Goal: Contribute content: Contribute content

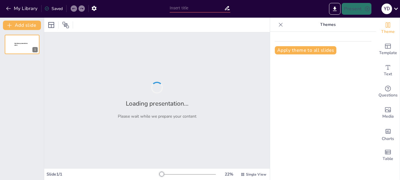
type input "Paradigmatic Perspectives: The Researcher-Subject Relationship in Quantitative …"
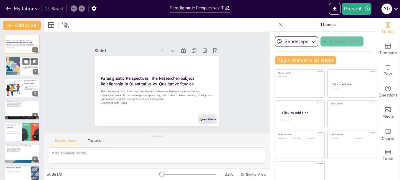
click at [13, 70] on div at bounding box center [13, 66] width 27 height 18
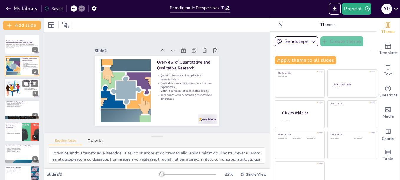
click at [14, 89] on div at bounding box center [13, 88] width 20 height 20
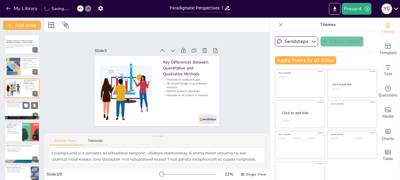
click at [13, 106] on p "Importance of methodological alignment." at bounding box center [22, 105] width 32 height 1
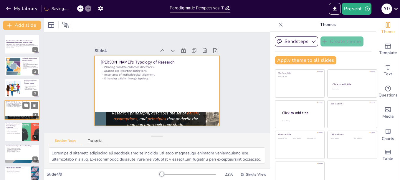
scroll to position [5, 0]
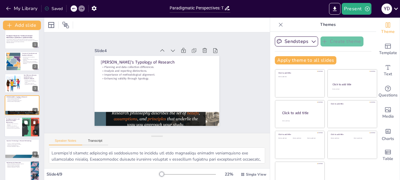
click at [14, 129] on p "Navigating roles and responsibilities." at bounding box center [13, 128] width 14 height 1
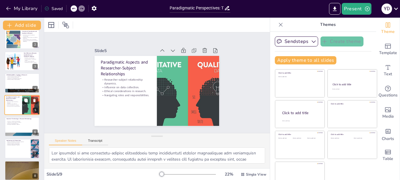
scroll to position [54, 0]
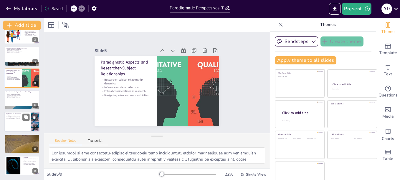
click at [15, 113] on p "Implications for Researchers" at bounding box center [17, 114] width 23 height 2
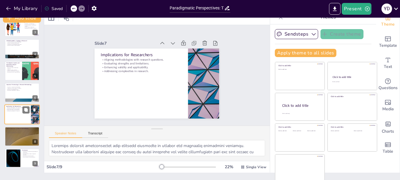
scroll to position [10, 0]
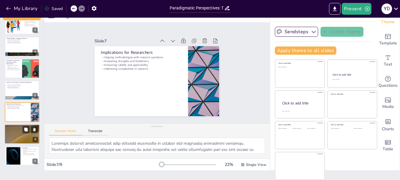
click at [19, 133] on div at bounding box center [21, 134] width 35 height 20
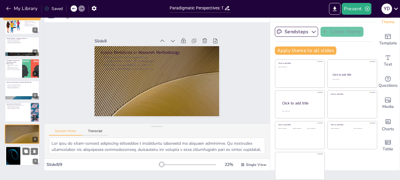
click at [17, 158] on div at bounding box center [13, 156] width 32 height 18
type textarea "Understanding paradigmatic perspectives is fundamental for researchers as it sh…"
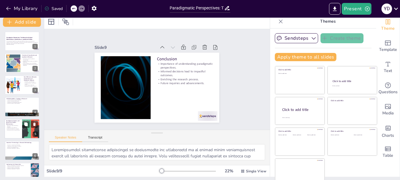
scroll to position [0, 0]
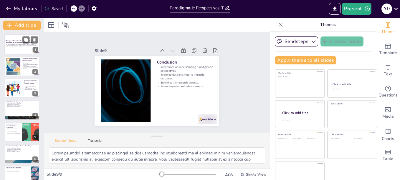
click at [21, 40] on strong "Paradigmatic Perspectives: The Researcher-Subject Relationship in Quantitative …" at bounding box center [19, 41] width 27 height 3
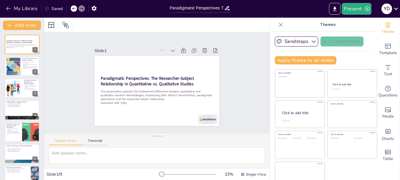
click at [278, 26] on icon at bounding box center [281, 25] width 6 height 6
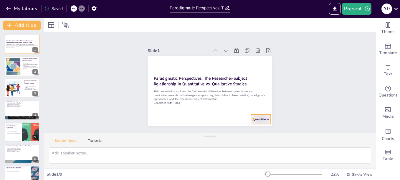
click at [158, 100] on div at bounding box center [147, 90] width 21 height 20
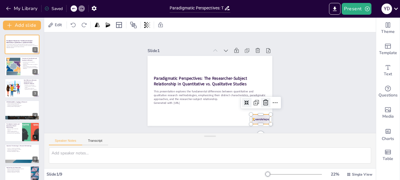
click at [158, 99] on icon at bounding box center [153, 99] width 10 height 10
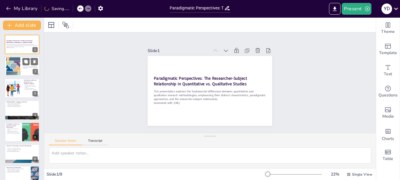
click at [14, 71] on div at bounding box center [13, 66] width 27 height 18
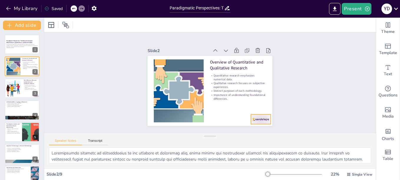
click at [257, 115] on div at bounding box center [267, 108] width 21 height 14
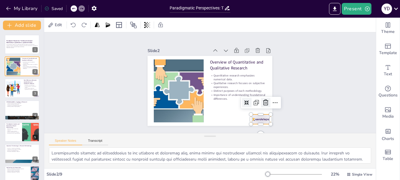
click at [172, 47] on icon at bounding box center [167, 41] width 9 height 9
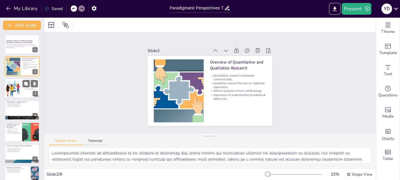
click at [15, 91] on div at bounding box center [13, 88] width 20 height 20
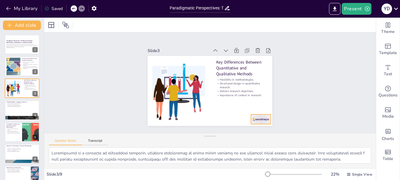
click at [158, 86] on div at bounding box center [148, 76] width 22 height 18
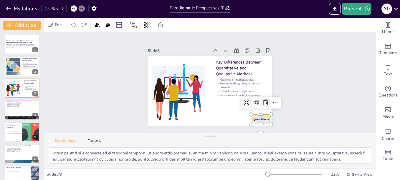
click at [157, 98] on icon at bounding box center [152, 93] width 10 height 10
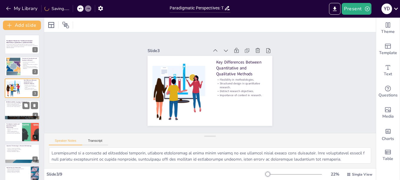
click at [8, 105] on p "Importance of methodological alignment." at bounding box center [22, 105] width 32 height 1
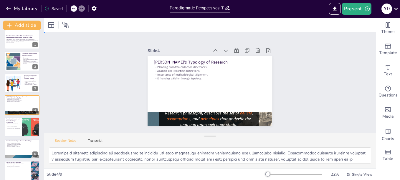
click at [300, 84] on div "Slide 1 Paradigmatic Perspectives: The Researcher-Subject Relationship in Quant…" at bounding box center [210, 83] width 277 height 328
click at [11, 130] on div at bounding box center [21, 127] width 35 height 20
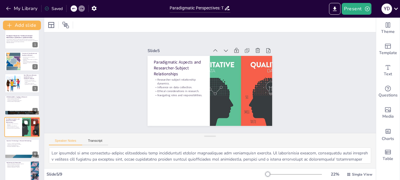
scroll to position [27, 0]
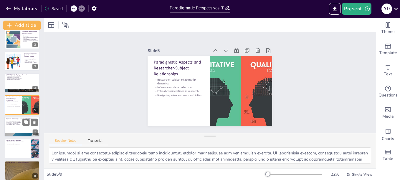
click at [10, 128] on div at bounding box center [21, 127] width 35 height 20
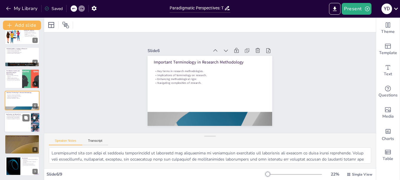
scroll to position [54, 0]
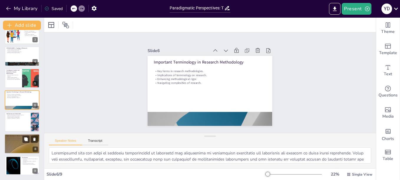
click at [16, 140] on p "Advancing knowledge in social sciences." at bounding box center [22, 140] width 32 height 1
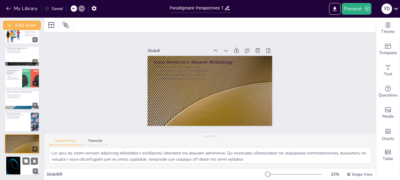
click at [16, 164] on div at bounding box center [13, 166] width 32 height 18
type textarea "Understanding paradigmatic perspectives is fundamental for researchers as it sh…"
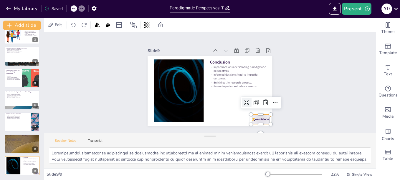
click at [242, 36] on div at bounding box center [236, 25] width 14 height 21
click at [194, 135] on icon at bounding box center [189, 138] width 7 height 7
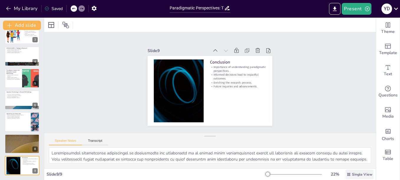
click at [355, 174] on span "Single View" at bounding box center [362, 174] width 20 height 5
click at [347, 161] on span "List View" at bounding box center [351, 162] width 31 height 6
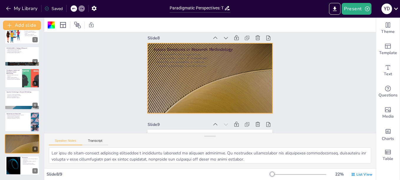
scroll to position [595, 0]
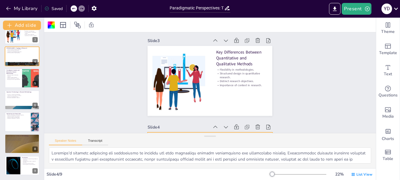
type textarea "Quantitative research is characterized by its reliance on numerical data, which…"
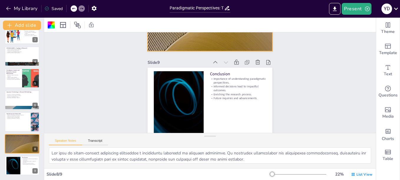
scroll to position [683, 0]
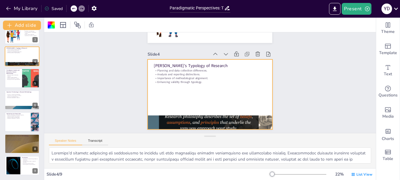
type textarea "Quantitative research is characterized by its reliance on numerical data, which…"
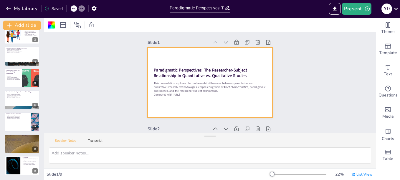
scroll to position [0, 0]
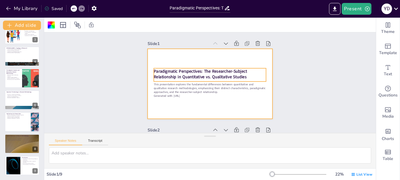
click at [213, 73] on p "Paradigmatic Perspectives: The Researcher-Subject Relationship in Quantitative …" at bounding box center [201, 83] width 23 height 113
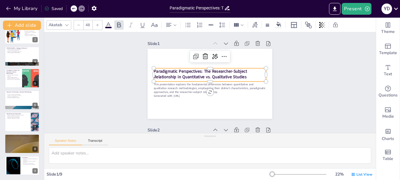
click at [266, 75] on div at bounding box center [268, 74] width 5 height 13
click at [206, 107] on icon at bounding box center [201, 111] width 8 height 8
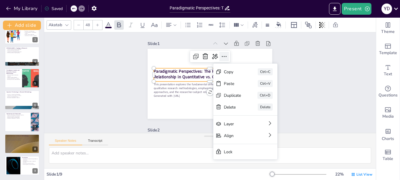
click at [229, 98] on icon at bounding box center [233, 102] width 8 height 8
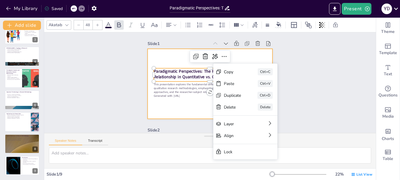
click at [189, 105] on div at bounding box center [210, 81] width 131 height 83
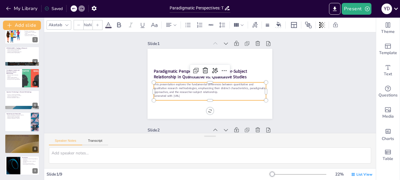
click at [200, 90] on p "This presentation explores the fundamental differences between quantitative and…" at bounding box center [215, 81] width 46 height 110
type input "32"
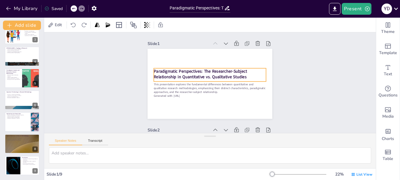
click at [213, 70] on strong "Paradigmatic Perspectives: The Researcher-Subject Relationship in Quantitative …" at bounding box center [215, 94] width 90 height 48
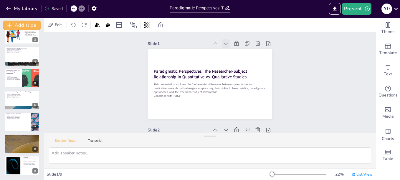
click at [196, 42] on icon at bounding box center [191, 45] width 8 height 8
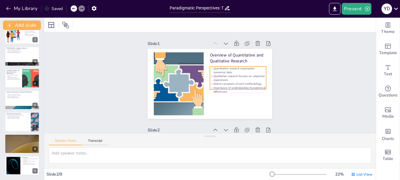
type textarea "Quantitative research is characterized by its reliance on numerical data, which…"
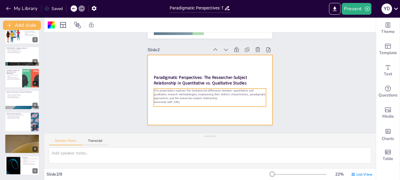
scroll to position [88, 0]
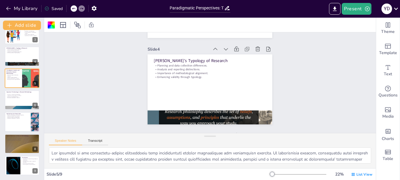
type textarea "Flexibility is a hallmark of qualitative research, allowing researchers to adap…"
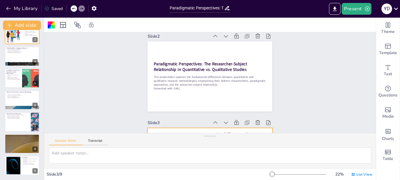
scroll to position [36, 0]
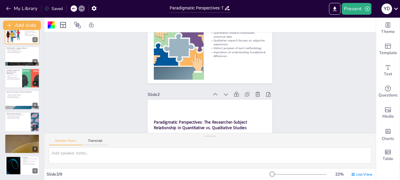
type textarea "Quantitative research is characterized by its reliance on numerical data, which…"
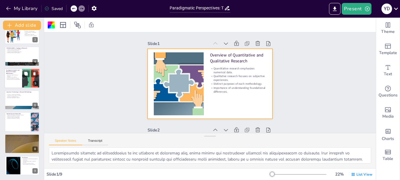
scroll to position [0, 0]
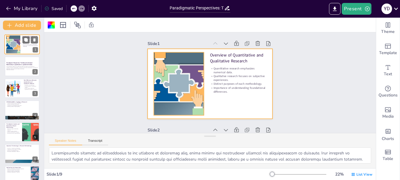
click at [10, 44] on div at bounding box center [13, 45] width 27 height 18
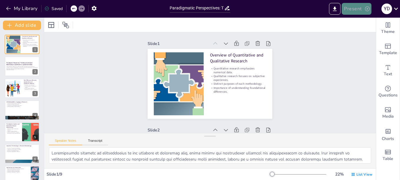
click at [357, 7] on button "Present" at bounding box center [356, 9] width 29 height 12
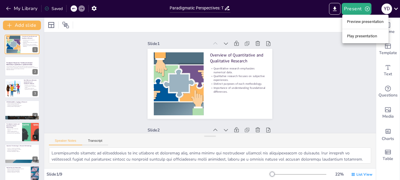
click at [360, 22] on li "Preview presentation" at bounding box center [365, 21] width 46 height 9
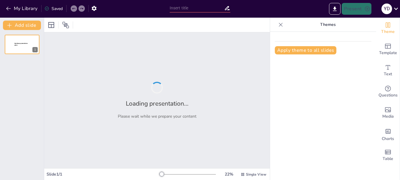
type input "Paradigmatic Perspectives: The Researcher-Subject Relationship in Quantitative …"
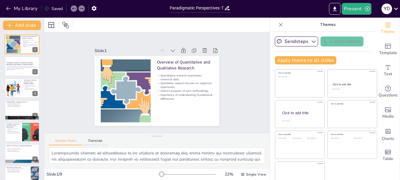
scroll to position [10, 0]
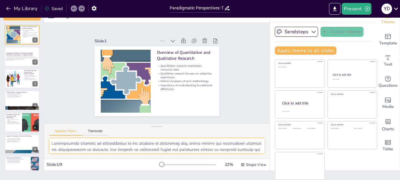
click at [131, 146] on textarea at bounding box center [157, 146] width 216 height 16
click at [49, 138] on span at bounding box center [49, 138] width 0 height 0
click at [73, 157] on button "Indonesian" at bounding box center [61, 160] width 24 height 6
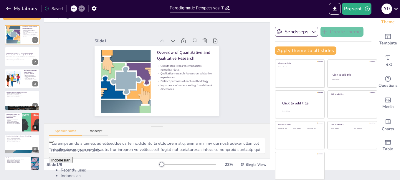
click at [201, 173] on li "Indonesian" at bounding box center [159, 176] width 196 height 6
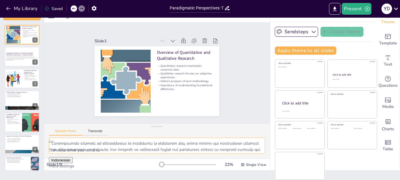
click at [191, 151] on textarea at bounding box center [157, 146] width 216 height 16
click at [49, 138] on span at bounding box center [49, 138] width 0 height 0
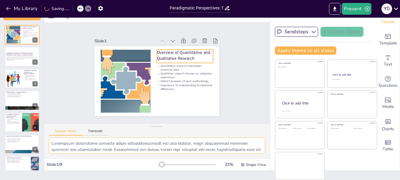
type textarea "Penelitian kuantitatif ditandai dengan ketergantungannya pada data numerik, yan…"
click at [199, 51] on p "Overview of Quantitative and Qualitative Research" at bounding box center [185, 55] width 56 height 11
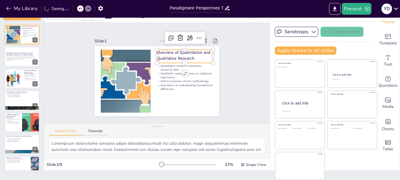
type input "48"
click at [195, 53] on p "Overview of Quantitative and Qualitative Research" at bounding box center [186, 58] width 57 height 17
click at [196, 34] on icon at bounding box center [199, 37] width 7 height 7
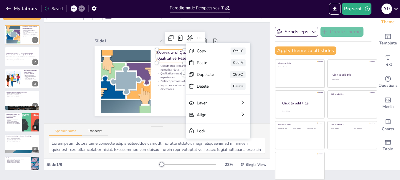
click at [68, 96] on div "Slide 1 Overview of Quantitative and Qualitative Research Quantitative research…" at bounding box center [157, 73] width 226 height 101
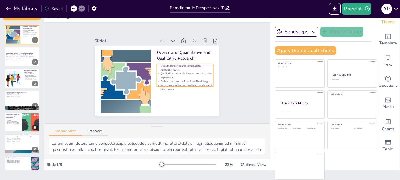
click at [191, 74] on p "Qualitative research focuses on subjective experiences." at bounding box center [185, 76] width 56 height 8
click at [238, 77] on div "Slide 1 Overview of Quantitative and Qualitative Research Quantitative research…" at bounding box center [157, 73] width 226 height 101
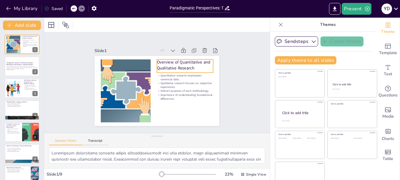
click at [195, 62] on p "Overview of Quantitative and Qualitative Research" at bounding box center [185, 65] width 56 height 11
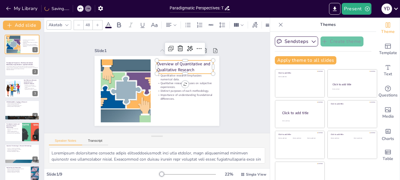
click at [150, 59] on span at bounding box center [150, 59] width 0 height 0
click at [201, 59] on div at bounding box center [178, 59] width 56 height 0
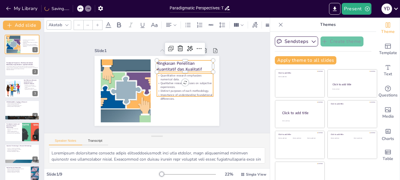
type input "32"
click at [196, 81] on p "Qualitative research focuses on subjective experiences." at bounding box center [185, 85] width 56 height 8
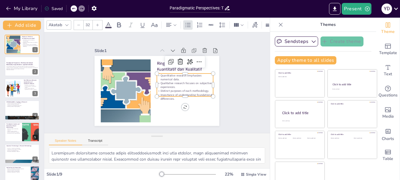
click at [200, 76] on p "Quantitative research emphasizes numerical data." at bounding box center [185, 78] width 56 height 8
click at [203, 74] on p "Quantitative research emphasizes numerical data." at bounding box center [185, 78] width 56 height 8
click at [224, 75] on div "Slide 1 Ringkasan Penelitian Kuantitatif dan Kualitatif Quantitative research e…" at bounding box center [157, 82] width 158 height 87
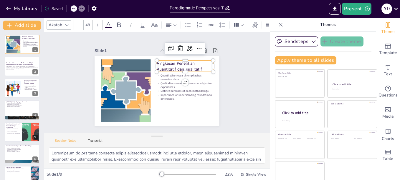
click at [194, 63] on p "Ringkasan Penelitian Kuantitatif dan Kualitatif" at bounding box center [185, 65] width 56 height 11
click at [231, 158] on textarea at bounding box center [157, 156] width 216 height 16
click at [163, 84] on p "Qualitative research focuses on subjective experiences." at bounding box center [185, 85] width 56 height 8
type input "32"
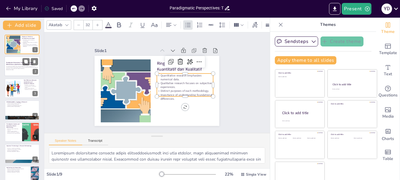
click at [19, 68] on p "This presentation explores the fundamental differences between quantitative and…" at bounding box center [22, 67] width 32 height 3
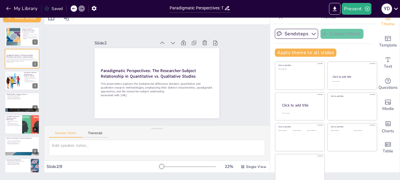
scroll to position [10, 0]
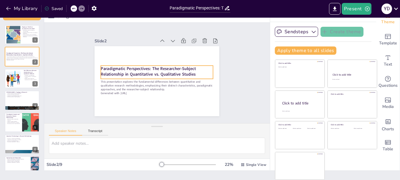
click at [185, 69] on strong "Paradigmatic Perspectives: The Researcher-Subject Relationship in Quantitative …" at bounding box center [148, 71] width 95 height 11
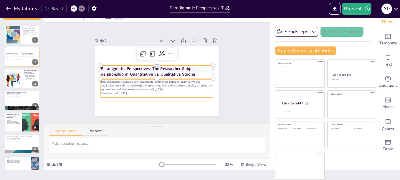
click at [191, 84] on p "This presentation explores the fundamental differences between quantitative and…" at bounding box center [157, 85] width 112 height 11
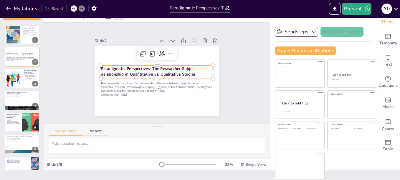
click at [109, 70] on strong "Paradigmatic Perspectives: The Researcher-Subject Relationship in Quantitative …" at bounding box center [148, 71] width 95 height 11
click at [169, 52] on icon at bounding box center [173, 56] width 8 height 8
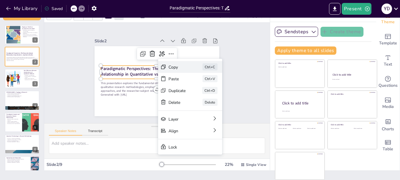
click at [211, 93] on div "Copy" at bounding box center [220, 96] width 18 height 7
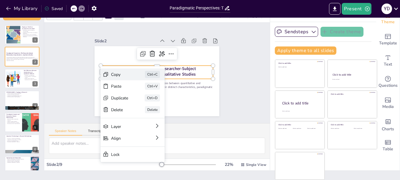
click at [152, 94] on div "Copy" at bounding box center [161, 97] width 18 height 7
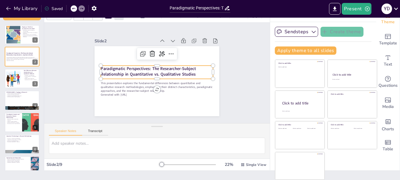
click at [103, 67] on strong "Paradigmatic Perspectives: The Researcher-Subject Relationship in Quantitative …" at bounding box center [148, 71] width 95 height 11
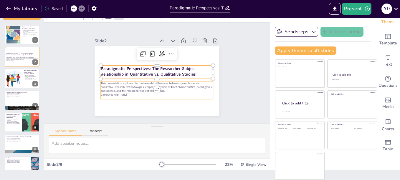
click at [189, 83] on p "This presentation explores the fundamental differences between quantitative and…" at bounding box center [157, 86] width 112 height 11
type input "32"
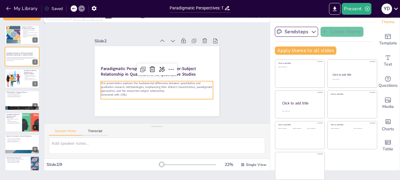
click at [237, 74] on div "Slide 1 Ringkasan Penelitian Kuantitatif dan Kualitatif Quantitative research e…" at bounding box center [157, 73] width 226 height 101
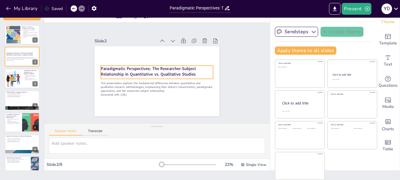
click at [184, 66] on strong "Paradigmatic Perspectives: The Researcher-Subject Relationship in Quantitative …" at bounding box center [148, 71] width 95 height 11
click at [23, 34] on p "Qualitative research focuses on subjective experiences." at bounding box center [30, 33] width 16 height 2
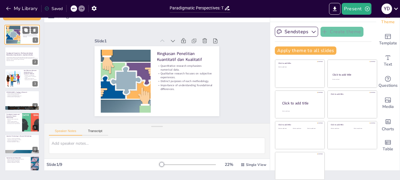
type textarea "Penelitian kuantitatif ditandai dengan ketergantungannya pada data numerik, yan…"
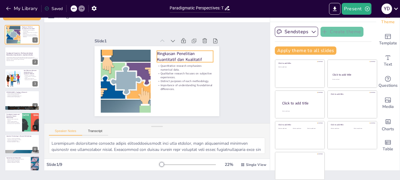
click at [190, 54] on p "Ringkasan Penelitian Kuantitatif dan Kualitatif" at bounding box center [185, 56] width 56 height 11
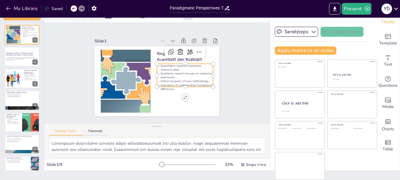
click at [159, 66] on p "Quantitative research emphasizes numerical data." at bounding box center [185, 68] width 56 height 8
type input "32"
click at [196, 79] on p "Distinct purposes of each methodology." at bounding box center [184, 84] width 56 height 10
click at [196, 80] on p "Distinct purposes of each methodology." at bounding box center [185, 82] width 56 height 4
click at [150, 62] on span at bounding box center [150, 62] width 0 height 0
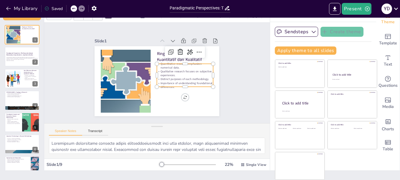
scroll to position [0, 0]
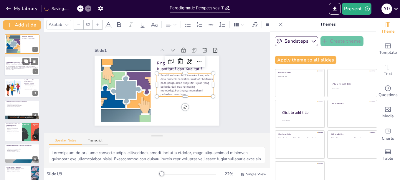
click at [11, 67] on p "This presentation explores the fundamental differences between quantitative and…" at bounding box center [22, 67] width 32 height 3
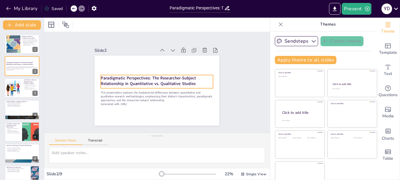
click at [152, 82] on strong "Paradigmatic Perspectives: The Researcher-Subject Relationship in Quantitative …" at bounding box center [148, 80] width 95 height 11
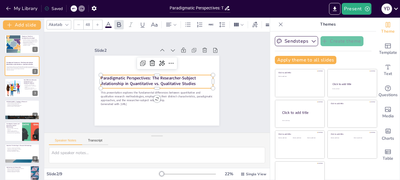
click at [152, 82] on strong "Paradigmatic Perspectives: The Researcher-Subject Relationship in Quantitative …" at bounding box center [148, 80] width 95 height 11
click at [94, 74] on span at bounding box center [94, 74] width 0 height 0
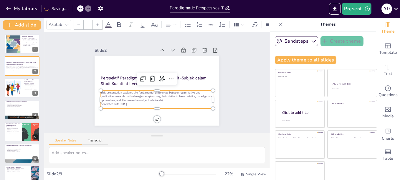
type input "32"
click at [135, 96] on p "This presentation explores the fundamental differences between quantitative and…" at bounding box center [154, 96] width 112 height 35
click at [135, 96] on p "This presentation explores the fundamental differences between quantitative and…" at bounding box center [155, 96] width 113 height 23
click at [94, 90] on span at bounding box center [94, 90] width 0 height 0
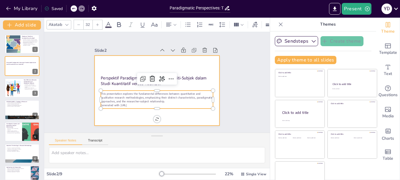
scroll to position [2, 0]
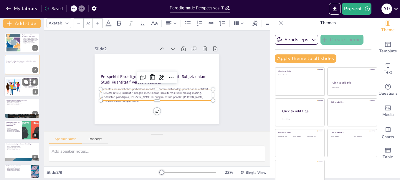
click at [20, 88] on div at bounding box center [13, 87] width 20 height 20
type textarea "Flexibility is a hallmark of qualitative research, allowing researchers to adap…"
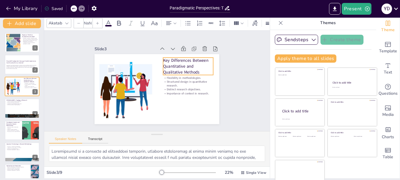
click at [187, 61] on p "Key Differences Between Quantitative and Qualitative Methods" at bounding box center [188, 66] width 50 height 17
click at [188, 61] on p "Key Differences Between Quantitative and Qualitative Methods" at bounding box center [188, 66] width 50 height 17
click at [157, 57] on span at bounding box center [157, 57] width 0 height 0
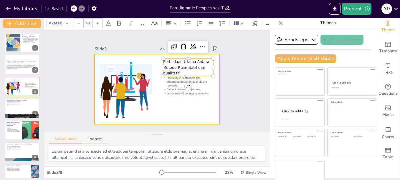
scroll to position [1, 0]
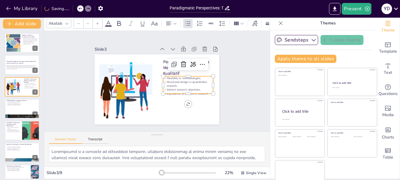
type input "32"
click at [168, 80] on p "Structured design in quantitative research." at bounding box center [188, 84] width 50 height 8
click at [157, 74] on span at bounding box center [157, 74] width 0 height 0
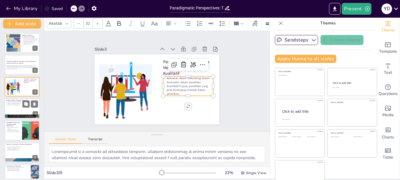
click at [15, 104] on p "Importance of methodological alignment." at bounding box center [22, 104] width 32 height 1
type textarea "Corbetta's typology emphasizes the differences in planning and data collection …"
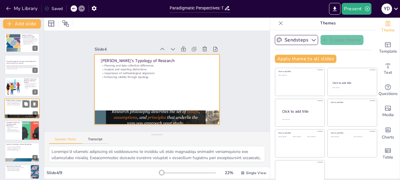
scroll to position [5, 0]
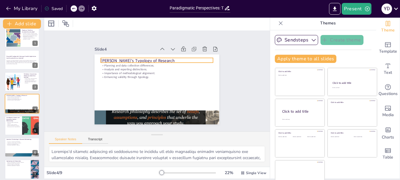
click at [138, 59] on p "[PERSON_NAME]'s Typology of Research" at bounding box center [157, 61] width 112 height 6
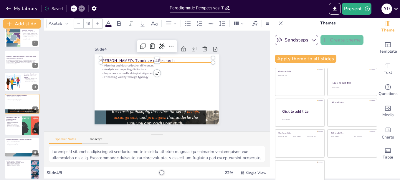
click at [138, 59] on p "[PERSON_NAME]'s Typology of Research" at bounding box center [157, 61] width 112 height 6
click at [184, 58] on p "[PERSON_NAME]'s Typology of Research" at bounding box center [157, 60] width 112 height 6
click at [118, 59] on p "[PERSON_NAME]'s Typology of Research" at bounding box center [157, 60] width 112 height 6
click at [121, 57] on p "[PERSON_NAME]'s Typology of Research" at bounding box center [157, 60] width 112 height 6
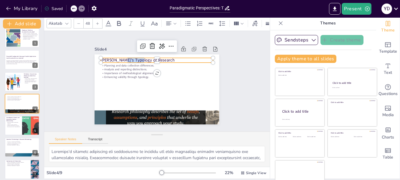
click at [121, 57] on p "[PERSON_NAME]'s Typology of Research" at bounding box center [159, 60] width 112 height 17
click at [167, 57] on p "[PERSON_NAME]'s Typology of Research" at bounding box center [157, 60] width 112 height 6
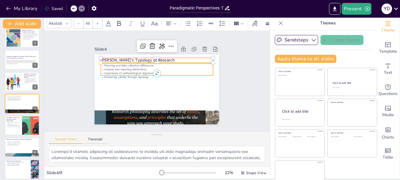
click at [171, 74] on div "Planning and data collection differences. Analysis and reporting distinctions. …" at bounding box center [157, 89] width 125 height 70
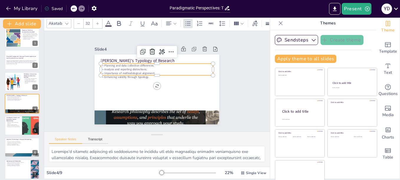
click at [176, 67] on p "Analysis and reporting distinctions." at bounding box center [157, 69] width 112 height 4
click at [94, 62] on span at bounding box center [94, 62] width 0 height 0
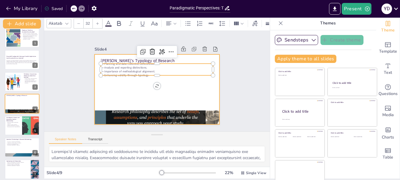
scroll to position [5, 0]
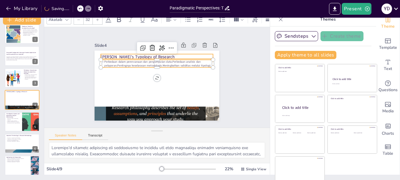
click at [120, 54] on p "[PERSON_NAME]'s Typology of Research" at bounding box center [157, 57] width 112 height 6
type input "48"
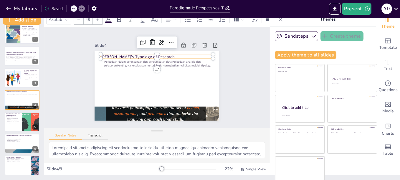
click at [120, 54] on p "[PERSON_NAME]'s Typology of Research" at bounding box center [157, 57] width 112 height 6
click at [12, 117] on p "Paradigmatic Aspects and Researcher-Subject Relationships" at bounding box center [13, 115] width 14 height 5
type textarea "The dynamics of the researcher-subject relationship vary significantly between …"
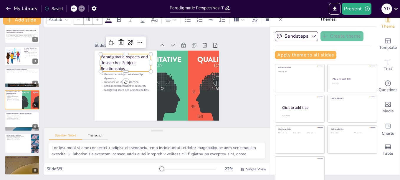
click at [118, 58] on p "Paradigmatic Aspects and Researcher-Subject Relationships" at bounding box center [126, 62] width 50 height 17
click at [94, 52] on span at bounding box center [94, 52] width 0 height 0
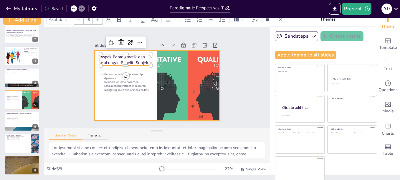
scroll to position [7, 0]
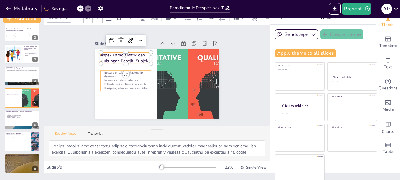
click at [106, 79] on p "Influence on data collection." at bounding box center [126, 81] width 50 height 4
type input "32"
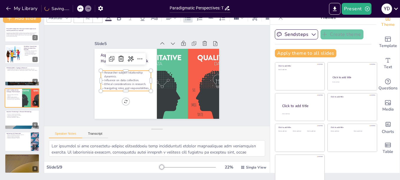
click at [106, 77] on p "Influence on data collection." at bounding box center [125, 77] width 50 height 9
click at [106, 79] on p "Influence on data collection." at bounding box center [126, 81] width 50 height 4
click at [94, 69] on span at bounding box center [94, 69] width 0 height 0
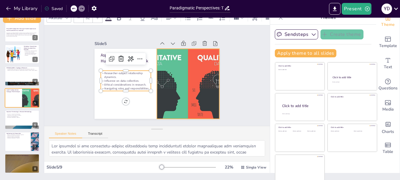
scroll to position [0, 0]
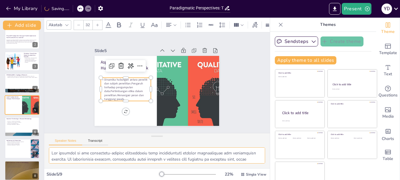
click at [234, 152] on textarea at bounding box center [157, 156] width 216 height 16
click at [49, 148] on span at bounding box center [49, 148] width 0 height 0
click at [16, 60] on div at bounding box center [13, 61] width 20 height 20
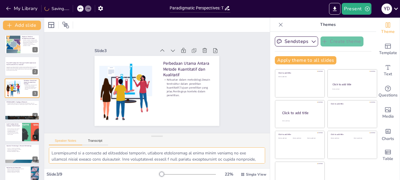
click at [49, 148] on span at bounding box center [49, 148] width 0 height 0
click at [55, 161] on icon at bounding box center [53, 163] width 4 height 4
click at [17, 108] on div at bounding box center [21, 110] width 35 height 20
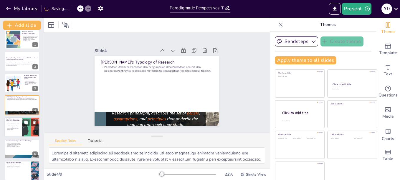
click at [17, 124] on p "Dinamika hubungan antara peneliti dan subjek penelitian.Pengaruh terhadap pengu…" at bounding box center [13, 126] width 14 height 6
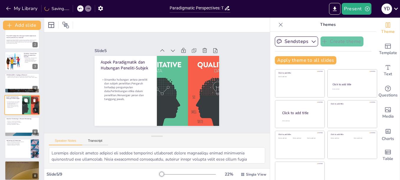
scroll to position [54, 0]
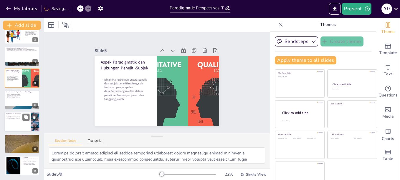
click at [14, 118] on p "Addressing complexities in research." at bounding box center [17, 118] width 23 height 1
type textarea "Aligning research methodologies with specific questions is crucial for achievin…"
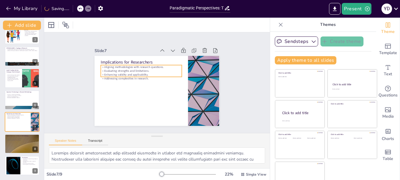
click at [135, 65] on p "Aligning methodologies with research questions." at bounding box center [141, 67] width 81 height 4
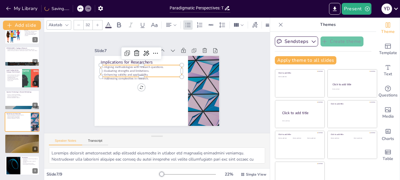
click at [153, 69] on p "Evaluating strengths and limitations." at bounding box center [141, 71] width 81 height 4
click at [94, 63] on span at bounding box center [94, 63] width 0 height 0
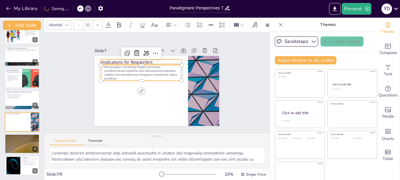
click at [111, 60] on p "Implications for Researchers" at bounding box center [141, 63] width 81 height 6
type input "48"
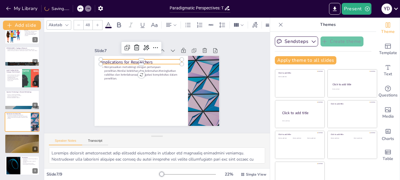
click at [111, 60] on p "Implications for Researchers" at bounding box center [141, 63] width 81 height 6
click at [111, 59] on p "Implications for Researchers" at bounding box center [141, 62] width 81 height 6
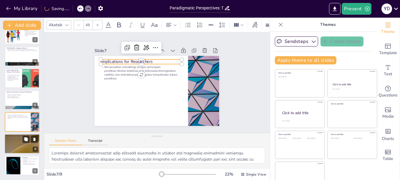
click at [18, 143] on div at bounding box center [21, 144] width 35 height 20
type textarea "The rise of mixed-methods approaches represents a significant evolution in rese…"
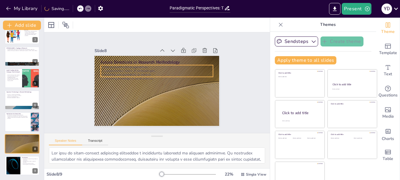
click at [138, 73] on p "Flexibility and adaptability in research." at bounding box center [157, 75] width 112 height 4
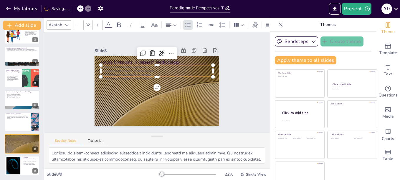
click at [169, 70] on p "Complementary nature of methodologies." at bounding box center [157, 71] width 112 height 4
click at [94, 63] on span at bounding box center [94, 63] width 0 height 0
click at [125, 59] on p "Future Directions in Research Methodology" at bounding box center [159, 62] width 112 height 17
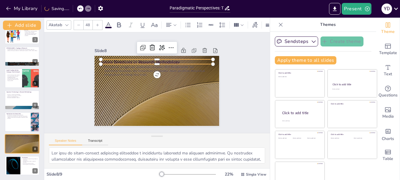
click at [125, 60] on p "Future Directions in Research Methodology" at bounding box center [157, 63] width 112 height 6
click at [125, 59] on p "Future Directions in Research Methodology" at bounding box center [157, 62] width 112 height 6
click at [125, 59] on p "Future Directions in Research Methodology" at bounding box center [159, 61] width 112 height 17
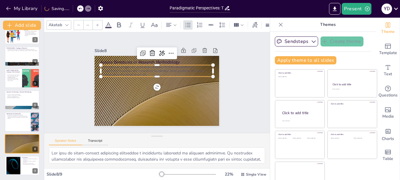
type input "32"
click at [125, 67] on p "Peningkatan penggunaan pendekatan campuran.Sifat komplementer dari metodologi.K…" at bounding box center [157, 70] width 112 height 11
click at [108, 22] on icon at bounding box center [108, 25] width 7 height 7
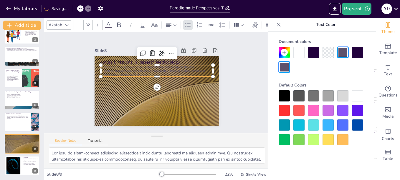
click at [285, 95] on div at bounding box center [284, 95] width 11 height 11
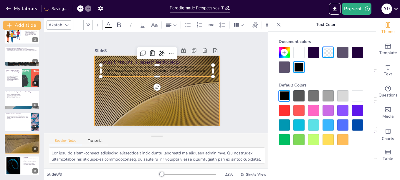
click at [170, 80] on div at bounding box center [155, 90] width 131 height 83
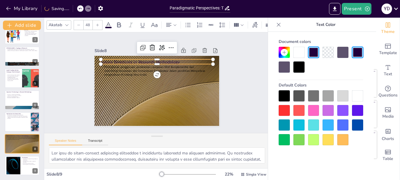
click at [138, 60] on p "Future Directions in Research Methodology" at bounding box center [157, 63] width 112 height 6
click at [302, 67] on div at bounding box center [298, 67] width 11 height 11
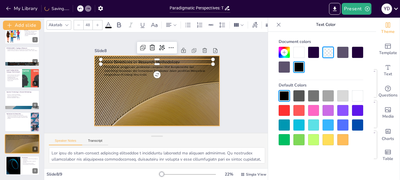
click at [171, 82] on div at bounding box center [157, 91] width 125 height 70
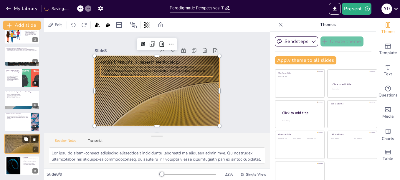
scroll to position [10, 0]
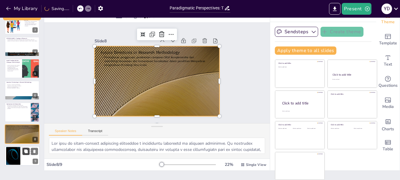
click at [24, 153] on icon at bounding box center [26, 152] width 4 height 4
type textarea "Understanding paradigmatic perspectives is fundamental for researchers as it sh…"
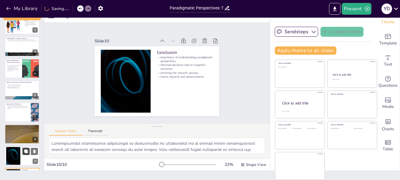
scroll to position [76, 0]
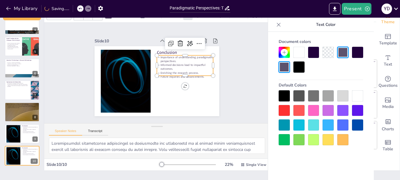
click at [168, 63] on p "Informed decisions lead to impactful outcomes." at bounding box center [185, 67] width 56 height 8
click at [150, 53] on span at bounding box center [150, 53] width 0 height 0
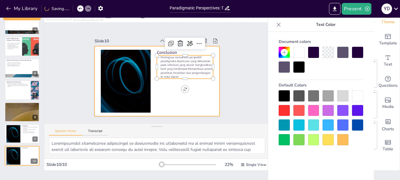
scroll to position [0, 0]
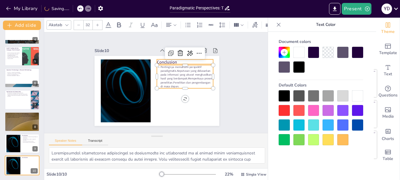
click at [163, 60] on p "Conclusion" at bounding box center [185, 63] width 56 height 6
type input "48"
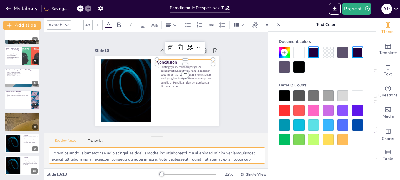
click at [204, 155] on textarea at bounding box center [157, 156] width 216 height 16
click at [49, 148] on span at bounding box center [49, 148] width 0 height 0
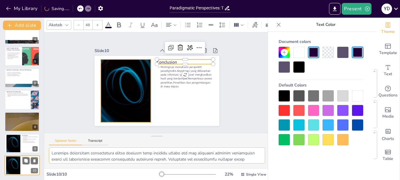
click at [19, 169] on div at bounding box center [13, 166] width 32 height 18
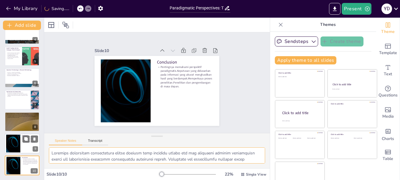
click at [13, 145] on div at bounding box center [13, 144] width 32 height 18
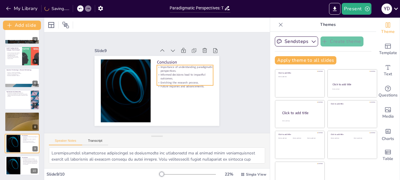
click at [187, 70] on p "Importance of understanding paradigmatic perspectives." at bounding box center [185, 69] width 56 height 8
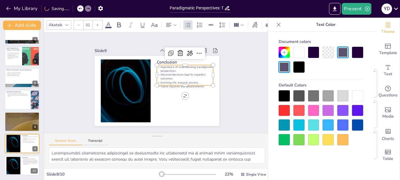
click at [187, 70] on p "Importance of understanding paradigmatic perspectives." at bounding box center [187, 75] width 57 height 19
click at [187, 70] on p "Importance of understanding paradigmatic perspectives." at bounding box center [185, 69] width 56 height 8
click at [150, 63] on span at bounding box center [150, 63] width 0 height 0
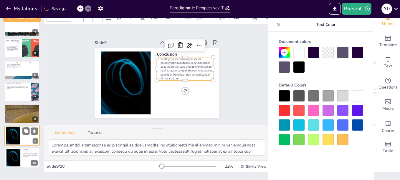
scroll to position [10, 0]
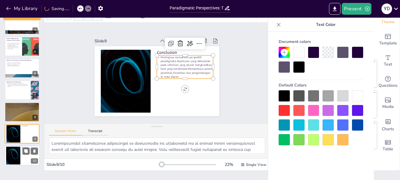
click at [15, 152] on div at bounding box center [13, 156] width 32 height 18
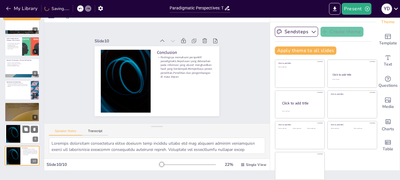
click at [15, 133] on div at bounding box center [13, 134] width 32 height 18
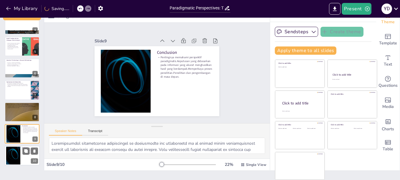
click at [16, 151] on div at bounding box center [13, 156] width 32 height 18
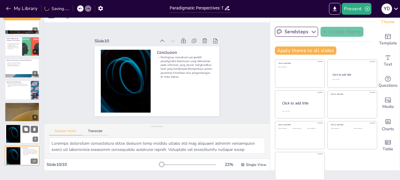
click at [16, 133] on div at bounding box center [13, 134] width 32 height 18
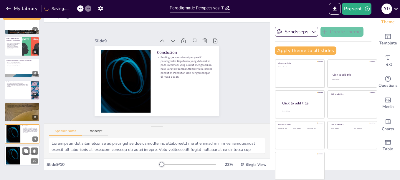
click at [16, 159] on div at bounding box center [13, 156] width 32 height 18
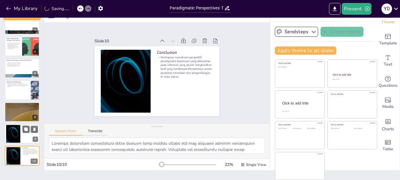
click at [14, 135] on div at bounding box center [13, 134] width 32 height 18
drag, startPoint x: 14, startPoint y: 135, endPoint x: 10, endPoint y: 135, distance: 4.1
click at [10, 135] on div at bounding box center [13, 134] width 32 height 18
click at [34, 129] on icon at bounding box center [34, 129] width 2 height 3
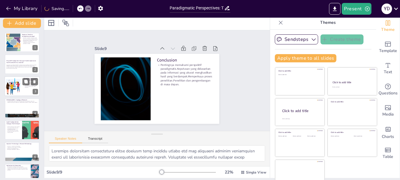
scroll to position [0, 0]
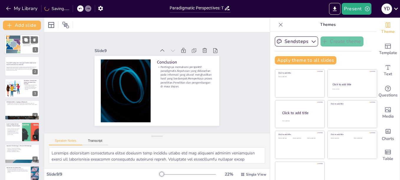
click at [14, 41] on div at bounding box center [13, 45] width 27 height 18
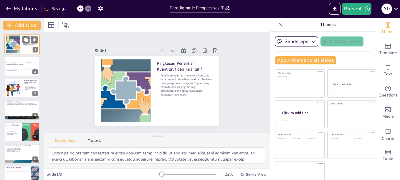
type textarea "Penelitian kuantitatif ditandai dengan ketergantungannya pada data numerik, yan…"
click at [14, 65] on p "Perspektif Paradigmatik: Hubungan Peneliti-Subjek dalam Studi Kuantitatif versu…" at bounding box center [22, 63] width 32 height 3
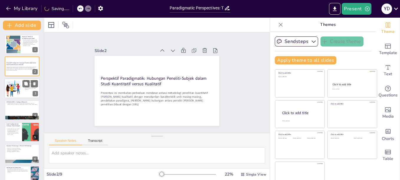
click at [16, 86] on div at bounding box center [13, 88] width 20 height 20
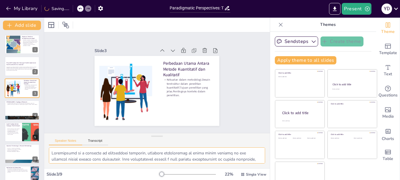
click at [230, 157] on textarea at bounding box center [157, 156] width 216 height 16
click at [49, 148] on span at bounding box center [49, 148] width 0 height 0
click at [14, 108] on div at bounding box center [21, 110] width 35 height 20
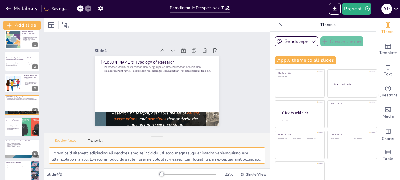
click at [238, 159] on textarea at bounding box center [157, 156] width 216 height 16
click at [49, 148] on span at bounding box center [49, 148] width 0 height 0
click at [11, 126] on p "Dinamika hubungan antara peneliti dan subjek penelitian.Pengaruh terhadap pengu…" at bounding box center [13, 126] width 14 height 6
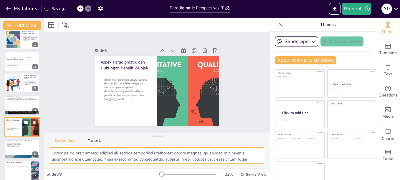
scroll to position [27, 0]
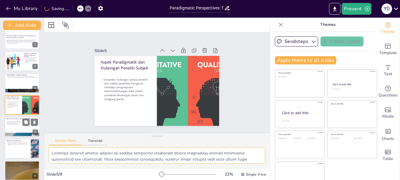
click at [16, 126] on div at bounding box center [21, 127] width 35 height 20
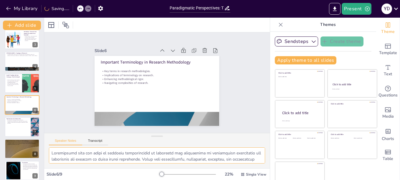
click at [49, 148] on span at bounding box center [49, 148] width 0 height 0
click at [16, 125] on div at bounding box center [21, 127] width 35 height 20
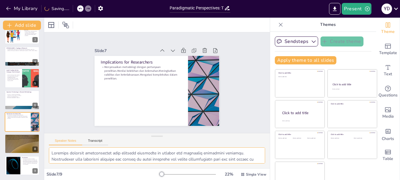
click at [49, 148] on span at bounding box center [49, 148] width 0 height 0
click at [12, 143] on div at bounding box center [21, 144] width 35 height 20
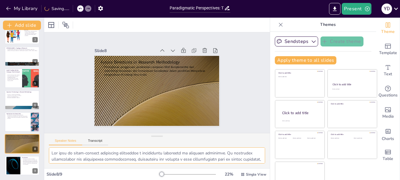
click at [49, 148] on span at bounding box center [49, 148] width 0 height 0
click at [13, 168] on div at bounding box center [13, 166] width 32 height 18
type textarea "Memahami perspektif paradigmatis sangat penting bagi peneliti karena hal ini me…"
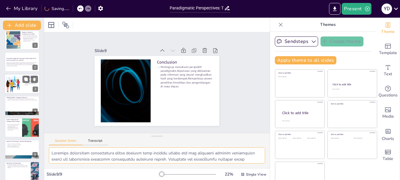
scroll to position [0, 0]
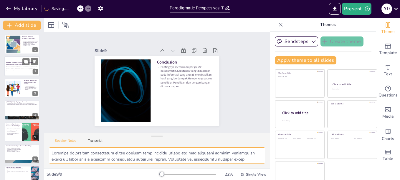
click at [15, 67] on p "Presentasi ini membahas perbedaan mendasar antara metodologi penelitian kuantit…" at bounding box center [22, 69] width 32 height 4
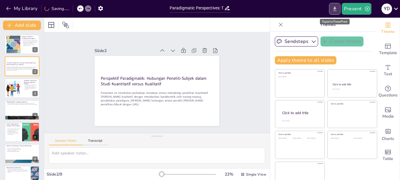
click at [335, 7] on icon "Export to PowerPoint" at bounding box center [335, 8] width 4 height 4
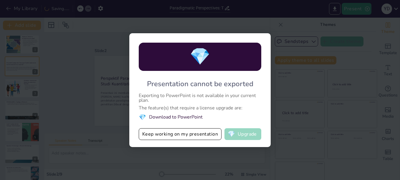
click at [242, 137] on button "💎 Upgrade" at bounding box center [242, 134] width 37 height 12
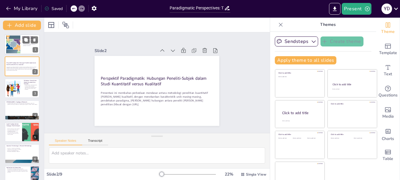
click at [16, 44] on div at bounding box center [13, 45] width 27 height 18
type textarea "Penelitian kuantitatif ditandai dengan ketergantungannya pada data numerik, yan…"
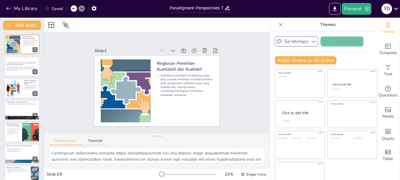
click at [311, 41] on icon "button" at bounding box center [314, 42] width 6 height 6
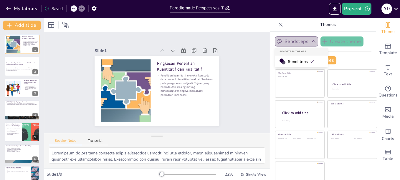
click at [312, 41] on icon "button" at bounding box center [314, 41] width 4 height 2
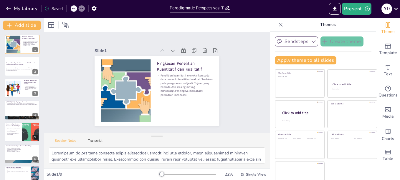
click at [159, 174] on div at bounding box center [187, 174] width 57 height 5
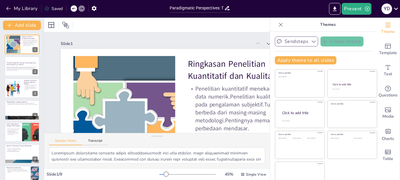
click at [279, 25] on icon at bounding box center [281, 25] width 4 height 4
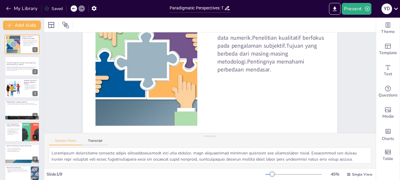
scroll to position [32, 0]
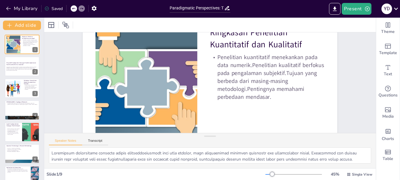
click at [270, 174] on div at bounding box center [272, 174] width 5 height 5
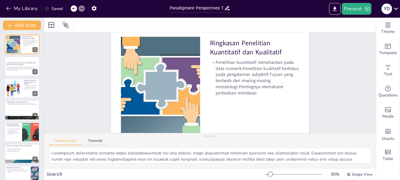
scroll to position [18, 0]
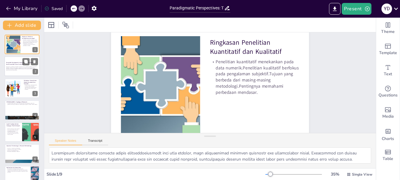
click at [13, 67] on p "Presentasi ini membahas perbedaan mendasar antara metodologi penelitian kuantit…" at bounding box center [22, 69] width 32 height 4
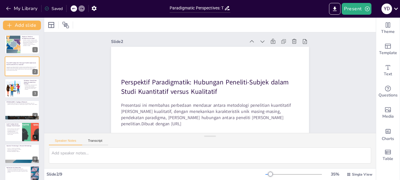
scroll to position [32, 0]
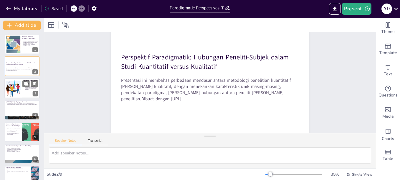
click at [10, 87] on div at bounding box center [13, 88] width 20 height 20
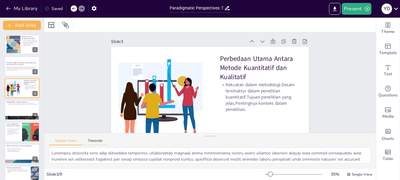
scroll to position [0, 0]
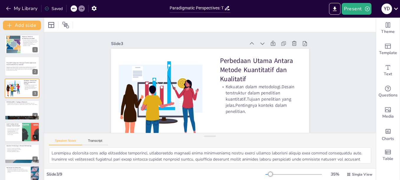
click at [268, 174] on div at bounding box center [270, 174] width 5 height 5
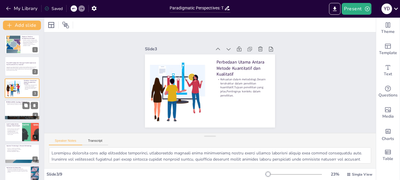
click at [12, 105] on p "Perbedaan dalam perencanaan dan pengumpulan data.Perbedaan analisis dan pelapor…" at bounding box center [22, 104] width 32 height 2
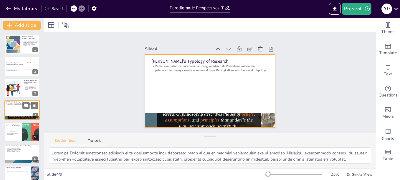
scroll to position [5, 0]
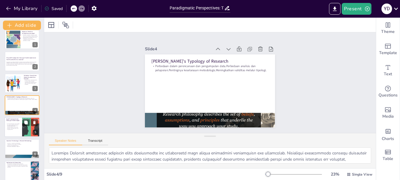
click at [13, 133] on div at bounding box center [21, 127] width 35 height 20
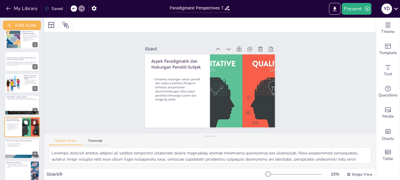
scroll to position [27, 0]
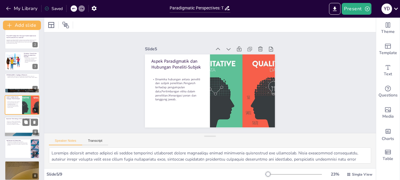
click at [12, 125] on p "Navigating complexities of research." at bounding box center [22, 124] width 32 height 1
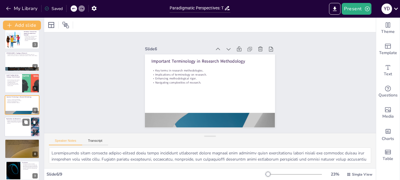
click at [13, 126] on div at bounding box center [21, 127] width 35 height 20
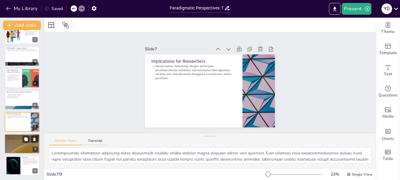
click at [11, 148] on div at bounding box center [21, 144] width 35 height 20
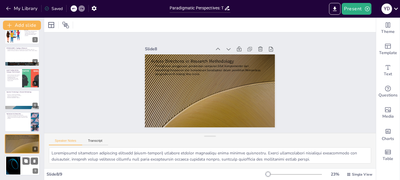
click at [12, 158] on div at bounding box center [13, 166] width 32 height 18
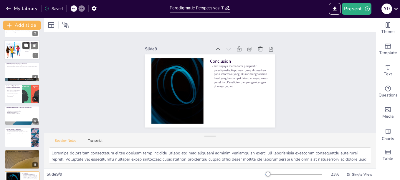
scroll to position [0, 0]
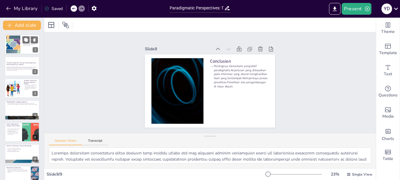
click at [14, 44] on div at bounding box center [13, 45] width 27 height 18
type textarea "Penelitian kuantitatif ditandai dengan ketergantungannya pada data numerik, yan…"
